Goal: Navigation & Orientation: Find specific page/section

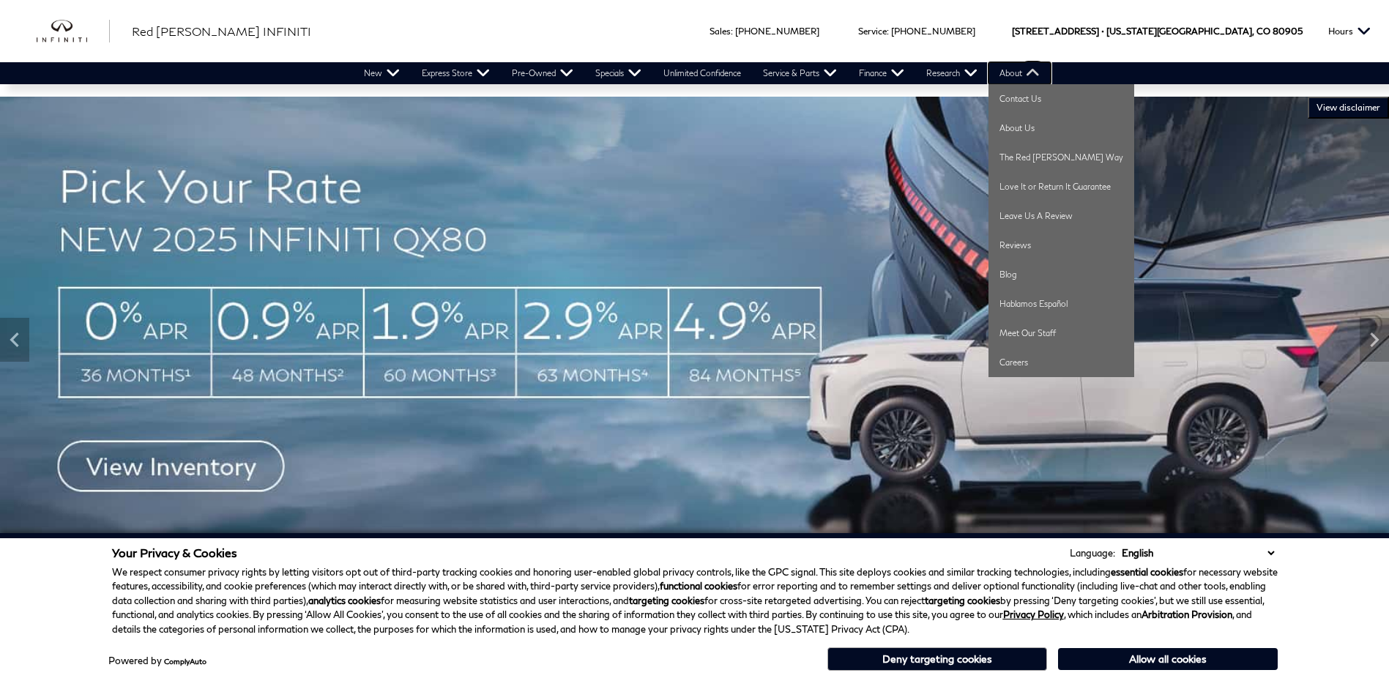
click at [1017, 66] on link "About" at bounding box center [1019, 73] width 62 height 22
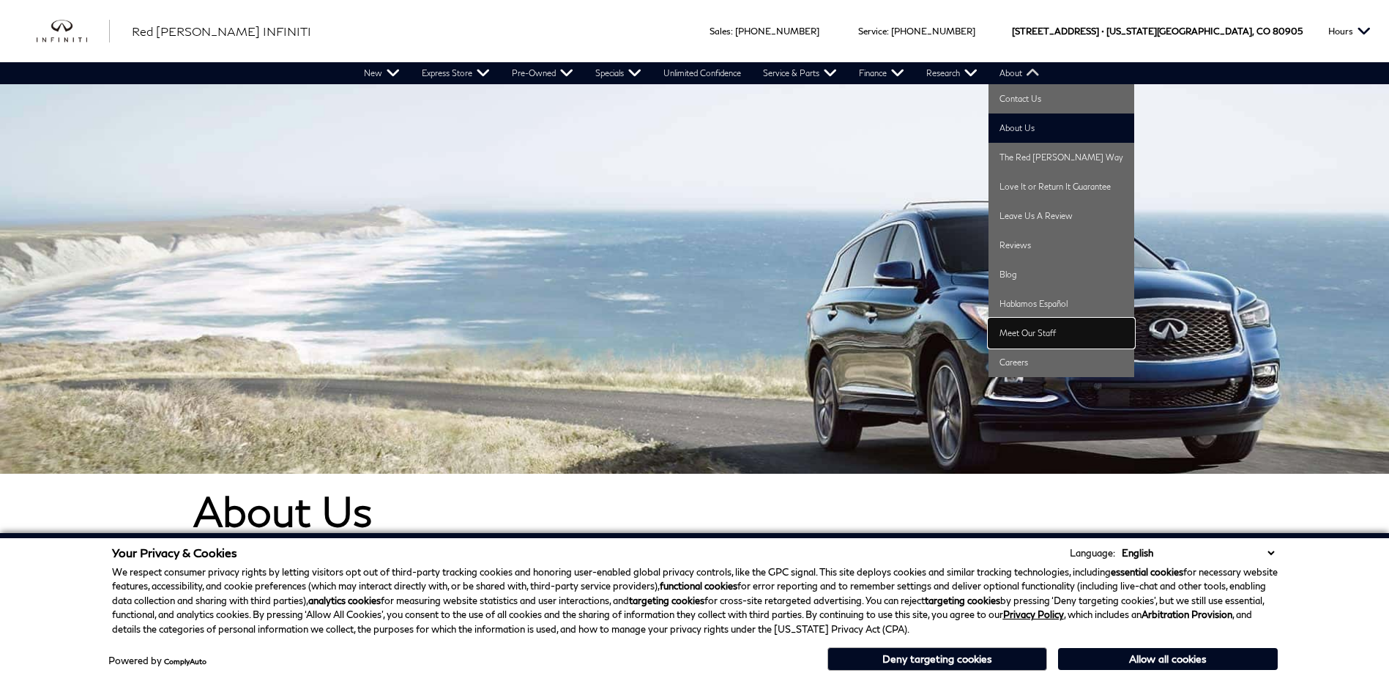
click at [1015, 326] on link "Meet Our Staff" at bounding box center [1061, 332] width 146 height 29
